Goal: Obtain resource: Obtain resource

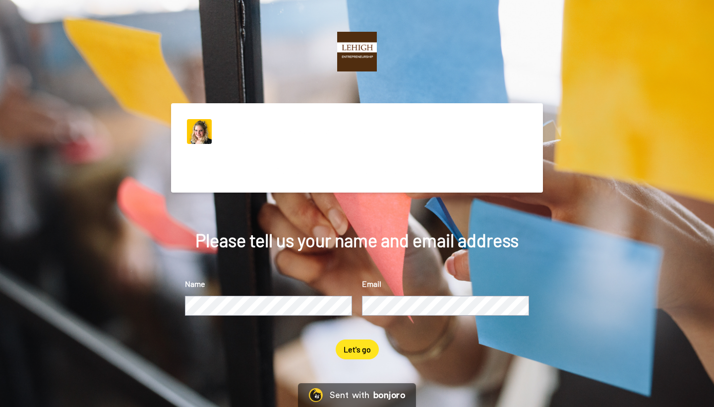
click at [363, 359] on button "Let's go" at bounding box center [357, 349] width 43 height 20
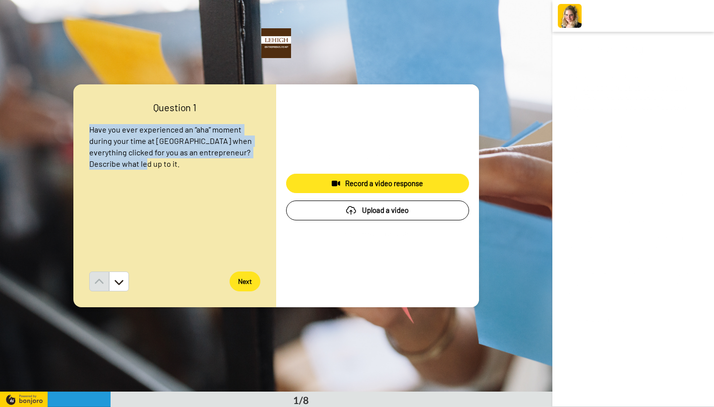
drag, startPoint x: 92, startPoint y: 127, endPoint x: 150, endPoint y: 166, distance: 69.7
click at [150, 166] on p "Have you ever experienced an “aha” moment during your time at [GEOGRAPHIC_DATA]…" at bounding box center [174, 146] width 171 height 45
copy span "Have you ever experienced an “aha” moment during your time at [GEOGRAPHIC_DATA]…"
click at [242, 278] on button "Next" at bounding box center [245, 281] width 31 height 20
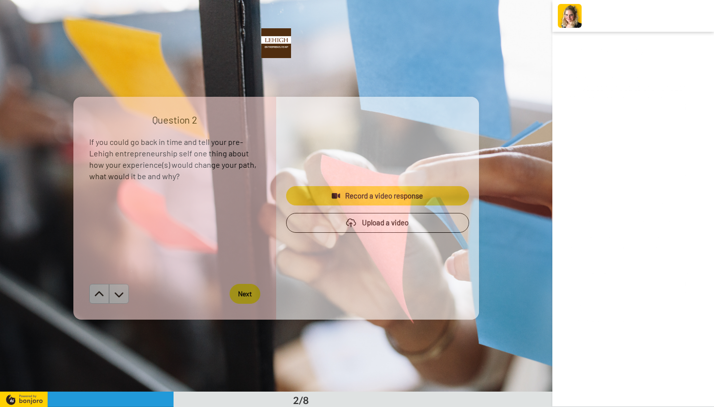
scroll to position [392, 0]
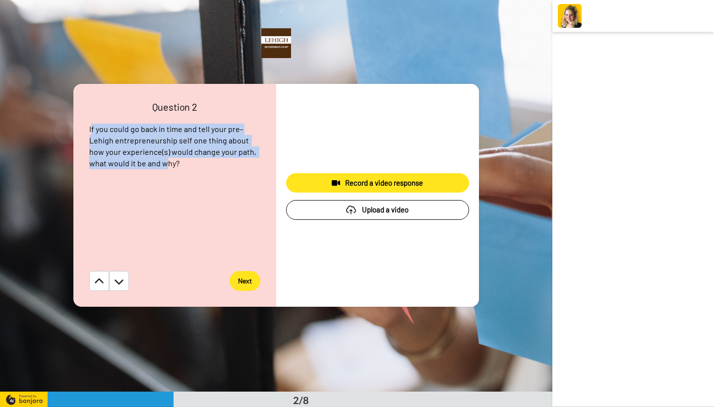
drag, startPoint x: 90, startPoint y: 129, endPoint x: 149, endPoint y: 160, distance: 66.8
click at [149, 160] on span "If you could go back in time and tell your pre-Lehigh entrepreneurship self one…" at bounding box center [173, 146] width 169 height 44
click at [117, 148] on span "If you could go back in time and tell your pre-Lehigh entrepreneurship self one…" at bounding box center [173, 146] width 169 height 44
drag, startPoint x: 88, startPoint y: 127, endPoint x: 158, endPoint y: 166, distance: 79.2
click at [158, 166] on div "Question 2 If you could go back in time and tell your pre-Lehigh entrepreneursh…" at bounding box center [174, 195] width 203 height 223
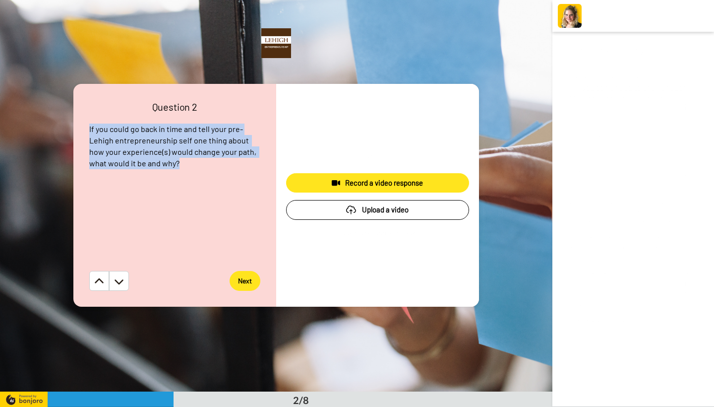
copy span "If you could go back in time and tell your pre-Lehigh entrepreneurship self one…"
click at [244, 283] on button "Next" at bounding box center [245, 281] width 31 height 20
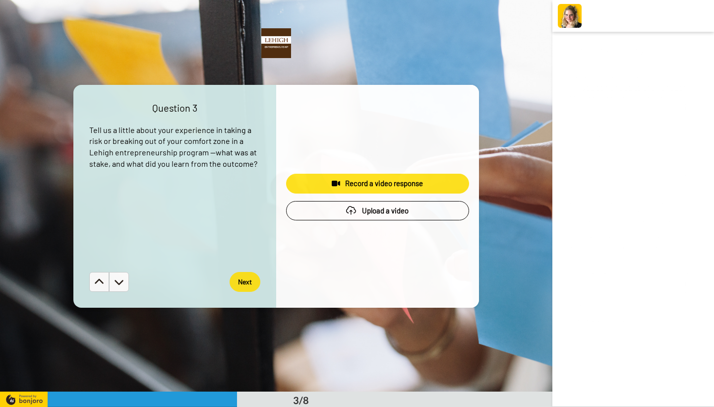
scroll to position [783, 0]
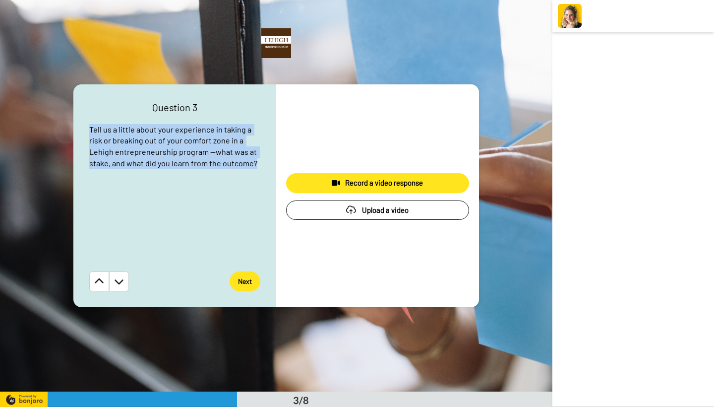
drag, startPoint x: 90, startPoint y: 127, endPoint x: 267, endPoint y: 168, distance: 181.5
click at [267, 168] on div "Question 3 Tell us a little about your experience in taking a risk or breaking …" at bounding box center [174, 195] width 203 height 223
copy span "Tell us a little about your experience in taking a risk or breaking out of your…"
click at [241, 283] on button "Next" at bounding box center [245, 281] width 31 height 20
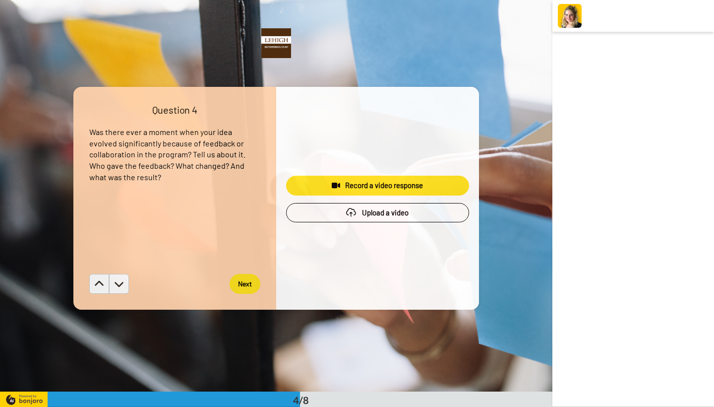
scroll to position [1174, 0]
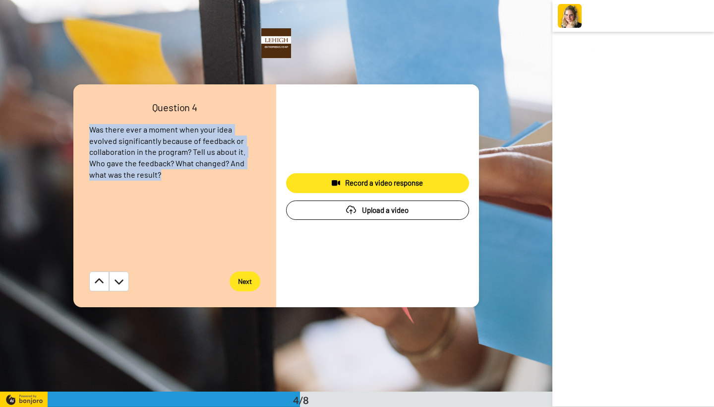
drag, startPoint x: 88, startPoint y: 130, endPoint x: 117, endPoint y: 172, distance: 49.9
click at [117, 172] on div "Question 4 Was there ever a moment when your idea evolved significantly because…" at bounding box center [174, 195] width 203 height 223
copy span "Was there ever a moment when your idea evolved significantly because of feedbac…"
click at [246, 284] on button "Next" at bounding box center [245, 281] width 31 height 20
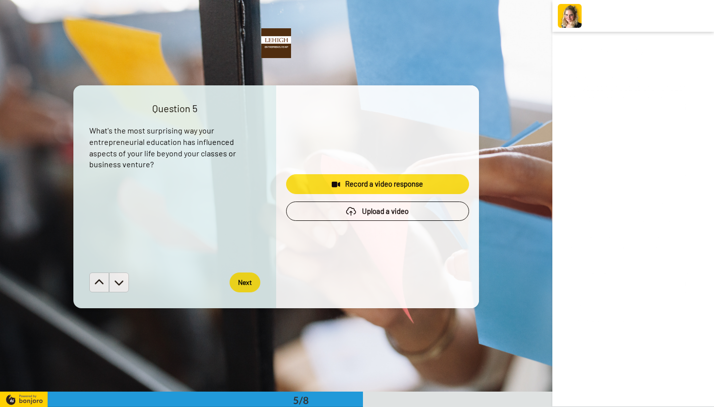
scroll to position [1565, 0]
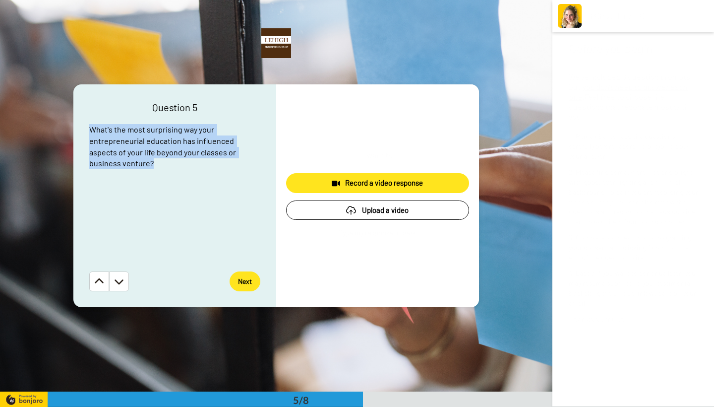
drag, startPoint x: 89, startPoint y: 126, endPoint x: 128, endPoint y: 161, distance: 52.0
click at [128, 161] on p "What's the most surprising way your entrepreneurial education has influenced as…" at bounding box center [174, 146] width 171 height 45
copy span "What's the most surprising way your entrepreneurial education has influenced as…"
click at [245, 281] on button "Next" at bounding box center [245, 281] width 31 height 20
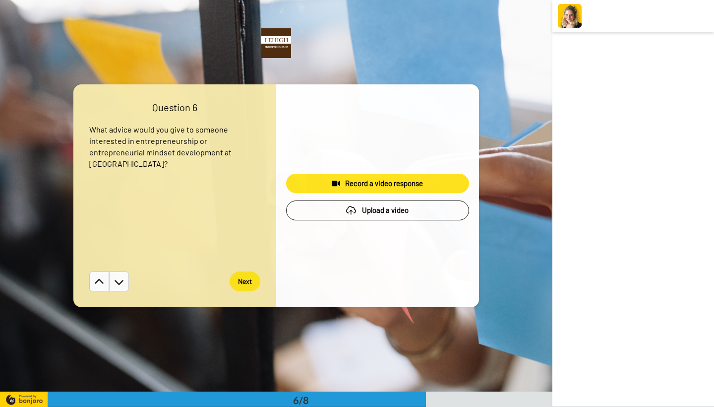
scroll to position [1957, 0]
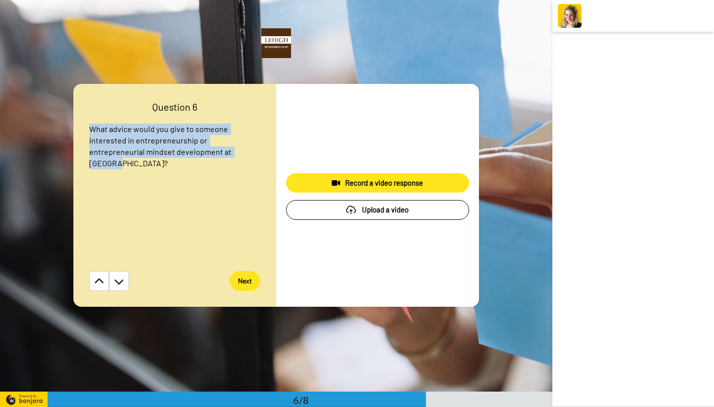
drag, startPoint x: 88, startPoint y: 125, endPoint x: 209, endPoint y: 156, distance: 125.0
click at [209, 156] on div "Question 6 What advice would you give to someone interested in entrepreneurship…" at bounding box center [174, 195] width 203 height 223
copy span "What advice would you give to someone interested in entrepreneurship or entrepr…"
click at [246, 279] on button "Next" at bounding box center [245, 281] width 31 height 20
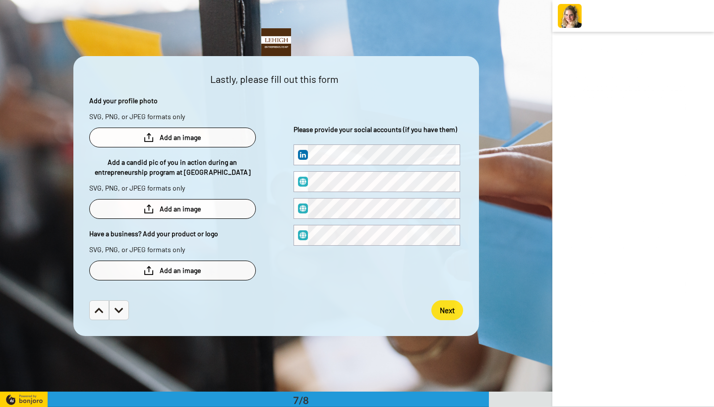
scroll to position [2348, 0]
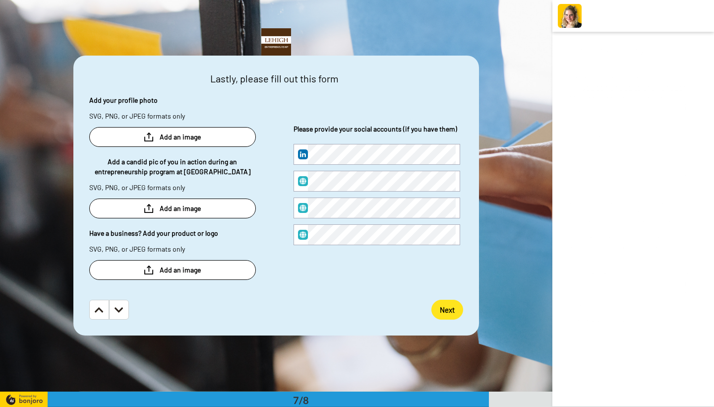
click at [447, 309] on button "Next" at bounding box center [447, 310] width 32 height 20
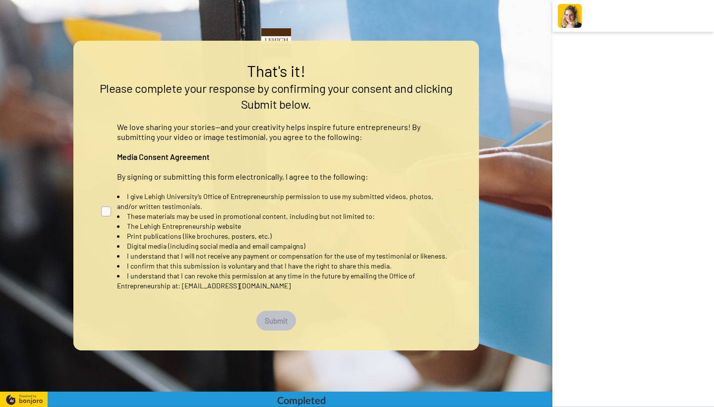
scroll to position [2699, 0]
